Goal: Task Accomplishment & Management: Use online tool/utility

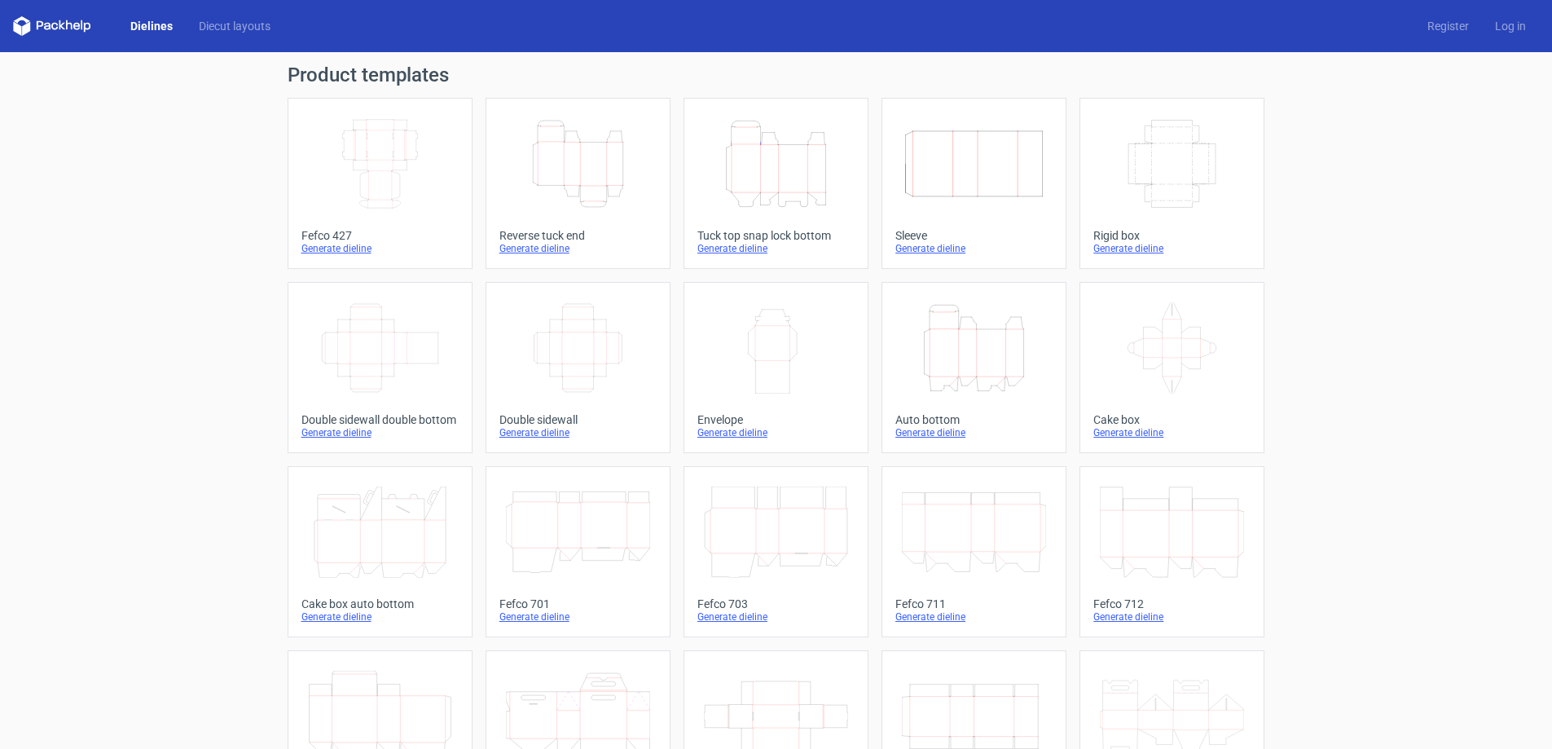
click at [513, 244] on div "Generate dieline" at bounding box center [578, 248] width 157 height 13
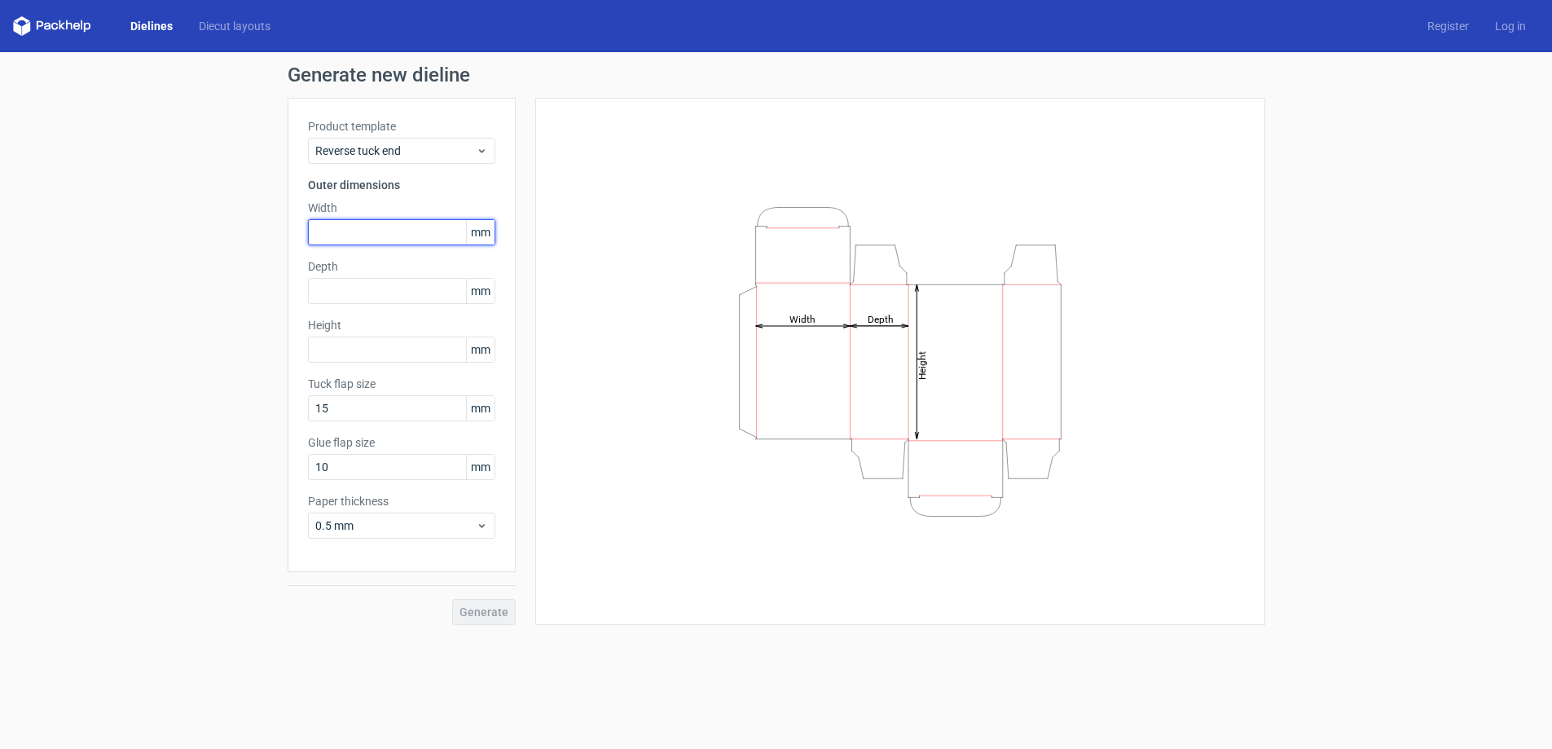
click at [346, 231] on input "text" at bounding box center [401, 232] width 187 height 26
type input "95"
type input "45"
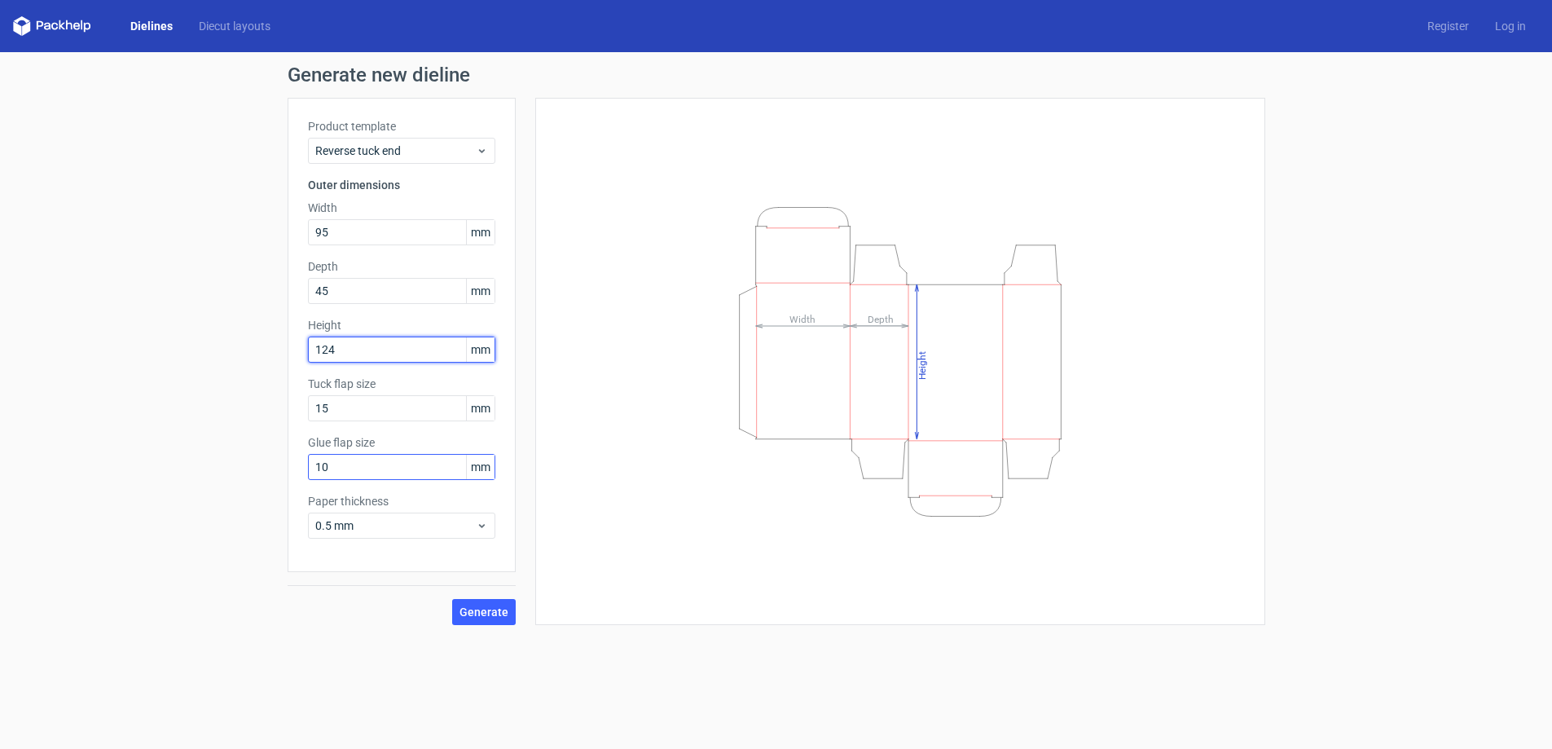
type input "124"
drag, startPoint x: 331, startPoint y: 469, endPoint x: 296, endPoint y: 467, distance: 35.1
click at [296, 468] on div "Product template Reverse tuck end Outer dimensions Width 95 mm Depth 45 mm Heig…" at bounding box center [402, 335] width 228 height 474
type input "15"
click at [473, 614] on span "Generate" at bounding box center [484, 611] width 49 height 11
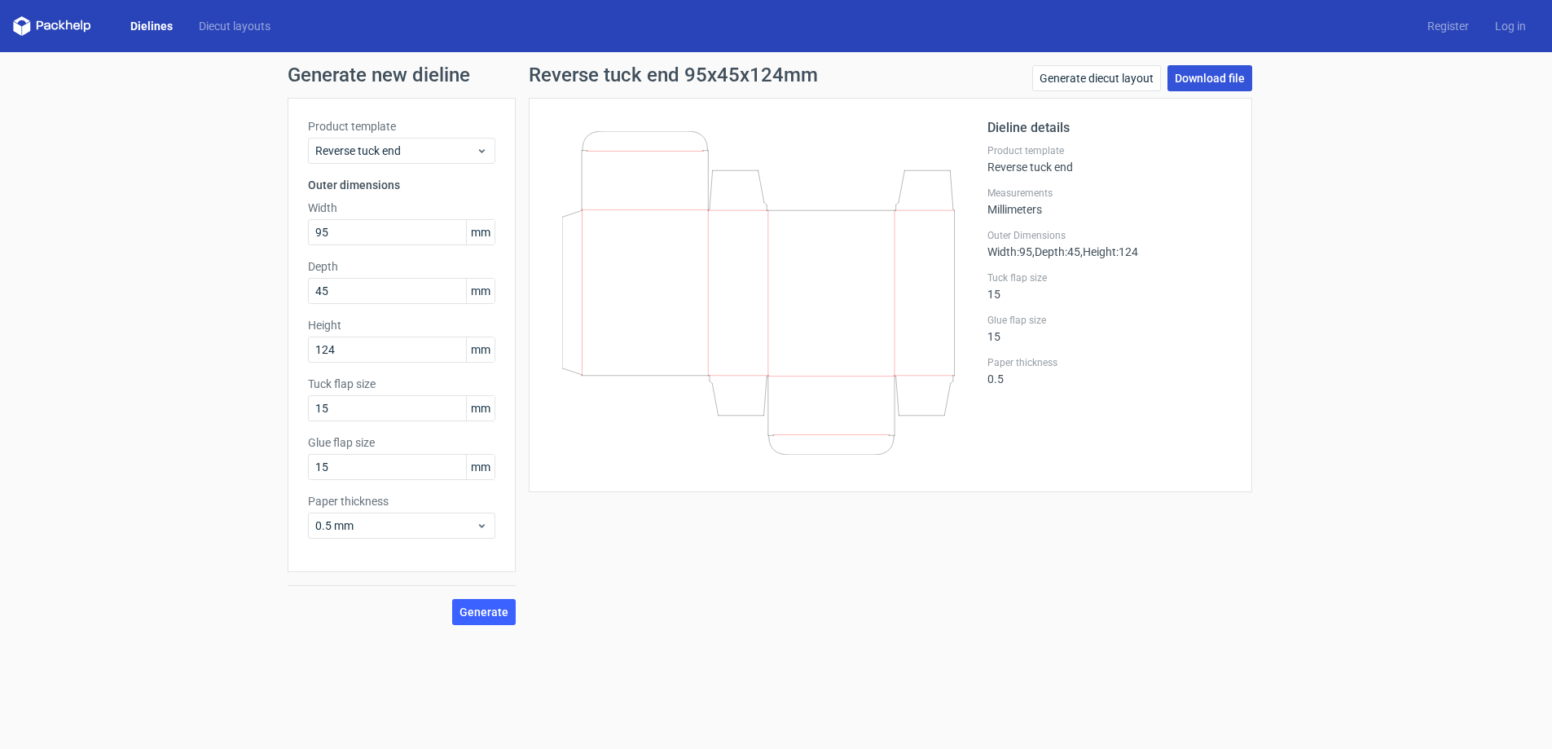
click at [1187, 81] on link "Download file" at bounding box center [1210, 78] width 85 height 26
click at [326, 231] on input "95" at bounding box center [401, 232] width 187 height 26
drag, startPoint x: 336, startPoint y: 236, endPoint x: 285, endPoint y: 236, distance: 50.5
click at [285, 236] on div "Generate new dieline Product template Reverse tuck end Outer dimensions Width 9…" at bounding box center [776, 345] width 1552 height 586
type input "47"
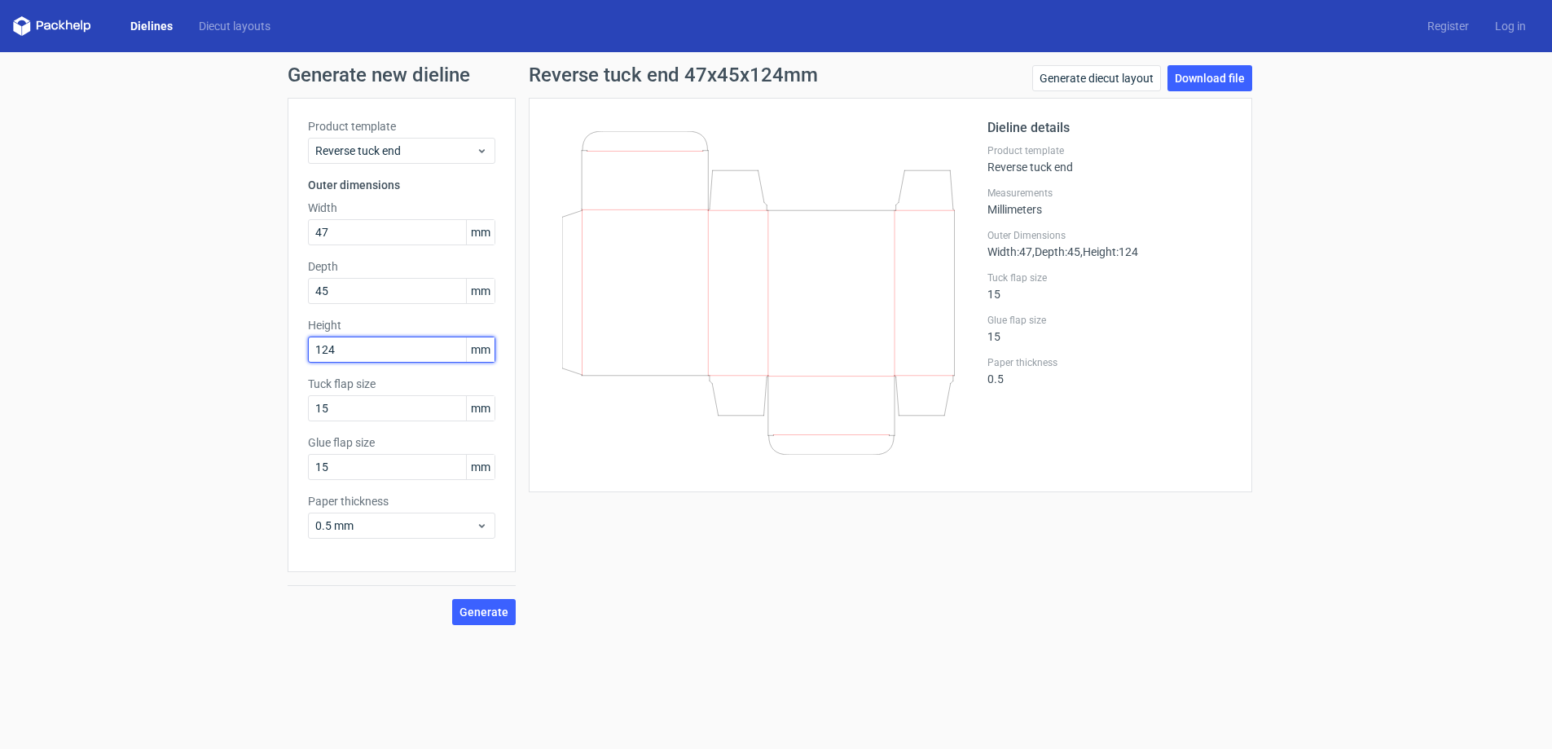
drag, startPoint x: 341, startPoint y: 349, endPoint x: 314, endPoint y: 354, distance: 27.5
click at [314, 354] on input "124" at bounding box center [401, 350] width 187 height 26
type input "100"
click at [496, 618] on button "Generate" at bounding box center [484, 612] width 64 height 26
click at [262, 225] on div "Generate new dieline Product template Reverse tuck end Outer dimensions Width 4…" at bounding box center [776, 345] width 1552 height 586
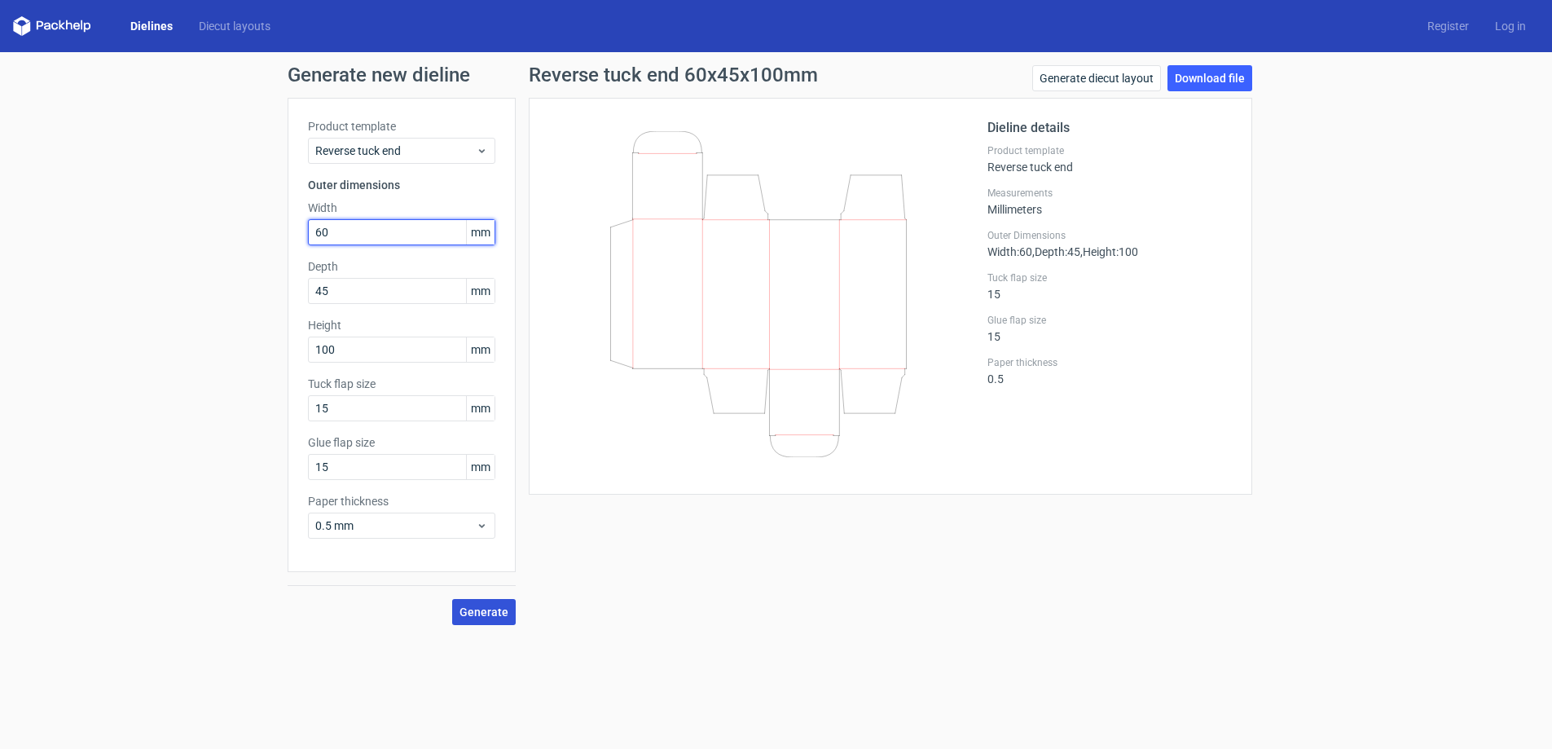
type input "60"
click at [493, 616] on span "Generate" at bounding box center [484, 611] width 49 height 11
click at [1199, 81] on link "Download file" at bounding box center [1210, 78] width 85 height 26
